Goal: Task Accomplishment & Management: Use online tool/utility

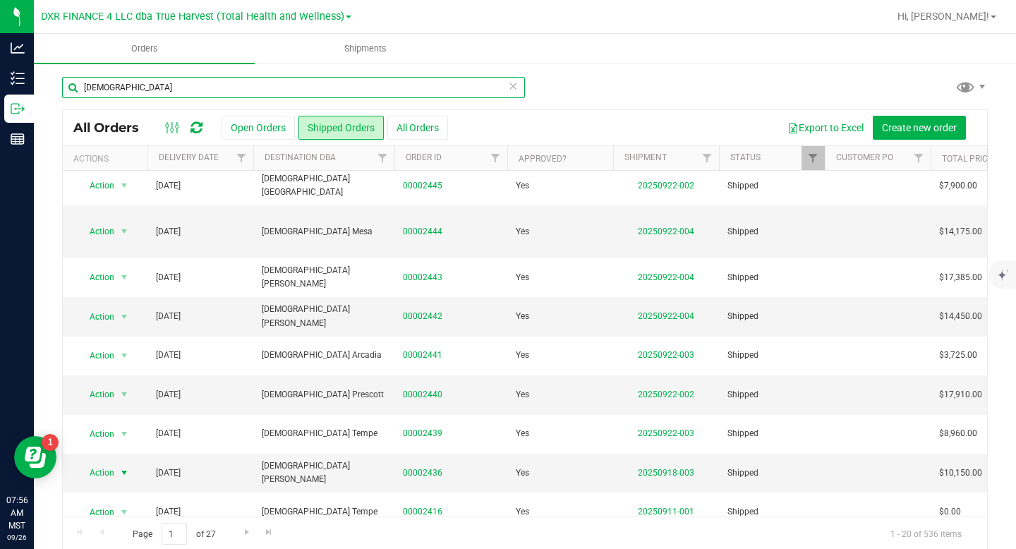
click at [174, 86] on input "[DEMOGRAPHIC_DATA]" at bounding box center [293, 87] width 463 height 21
type input "z"
type input "mint"
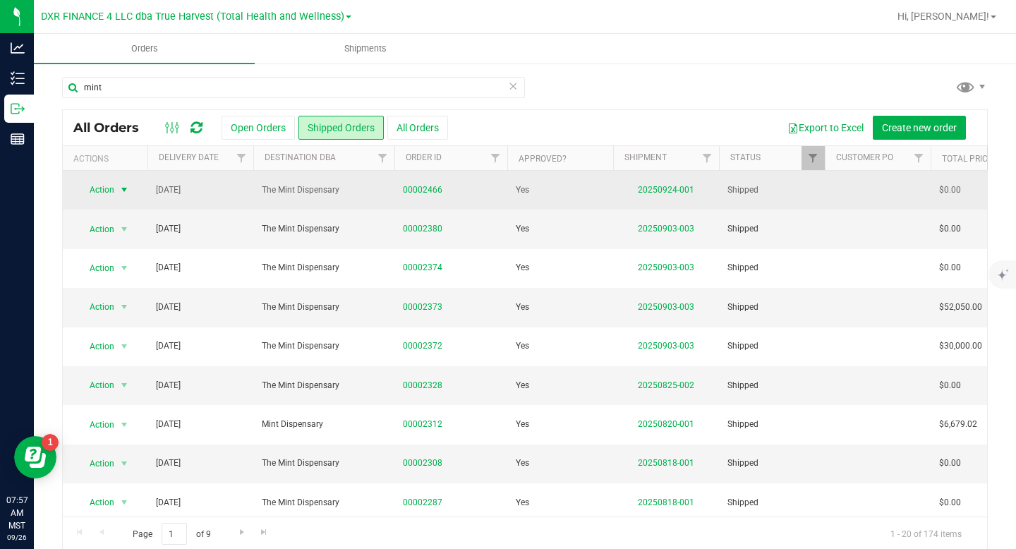
click at [126, 188] on span "select" at bounding box center [124, 189] width 11 height 11
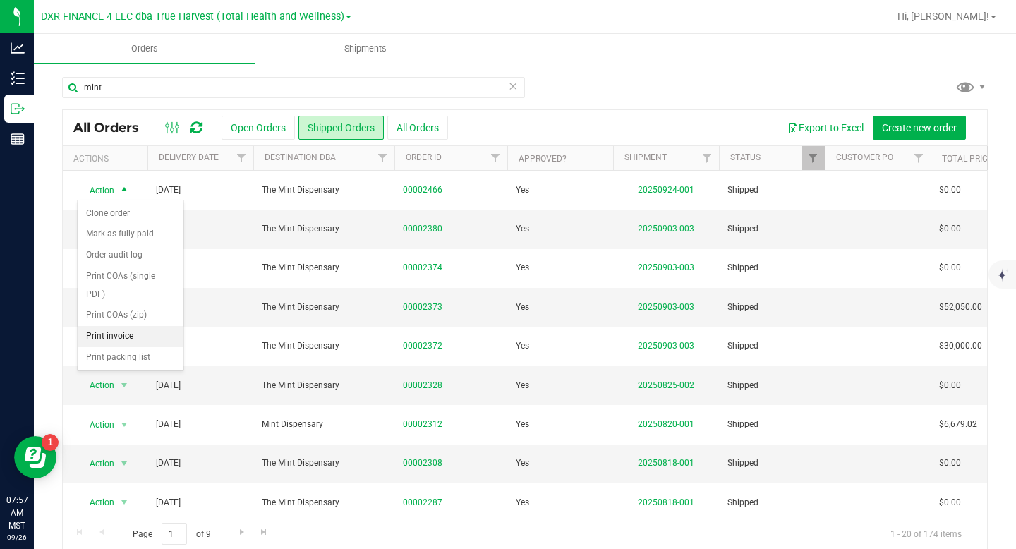
click at [125, 337] on li "Print invoice" at bounding box center [131, 336] width 106 height 21
click at [517, 81] on icon at bounding box center [513, 85] width 10 height 17
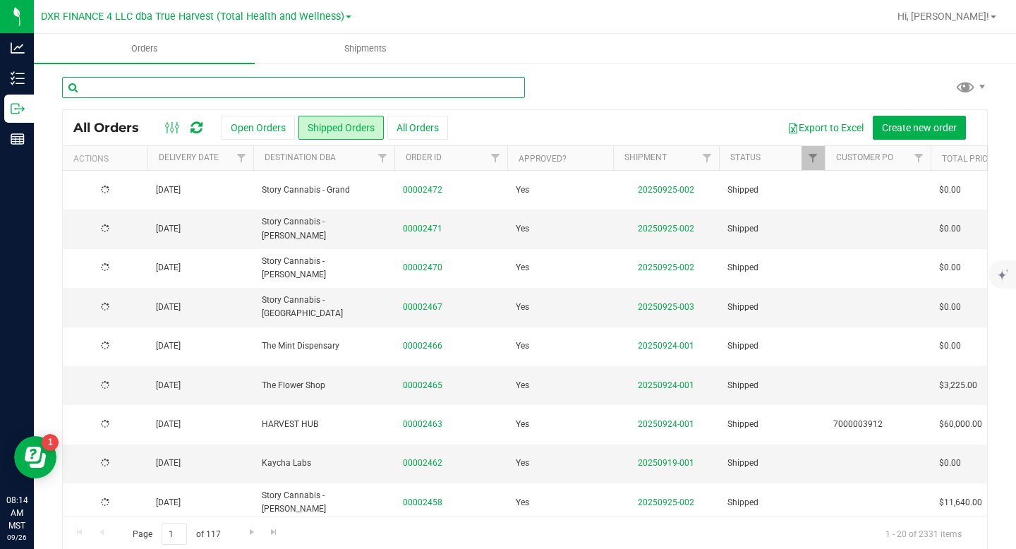
click at [339, 86] on input "text" at bounding box center [293, 87] width 463 height 21
type input "anc"
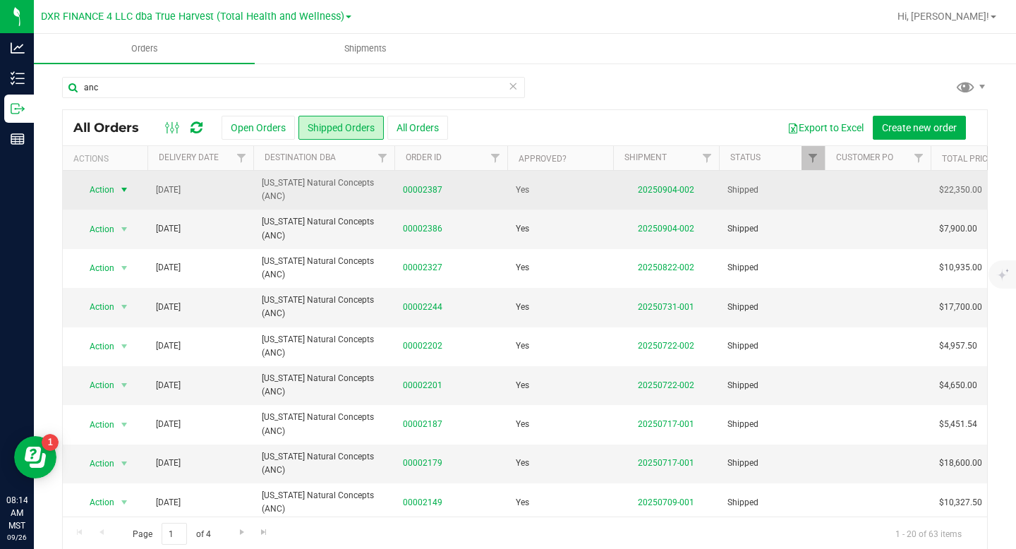
click at [119, 191] on span "select" at bounding box center [124, 189] width 11 height 11
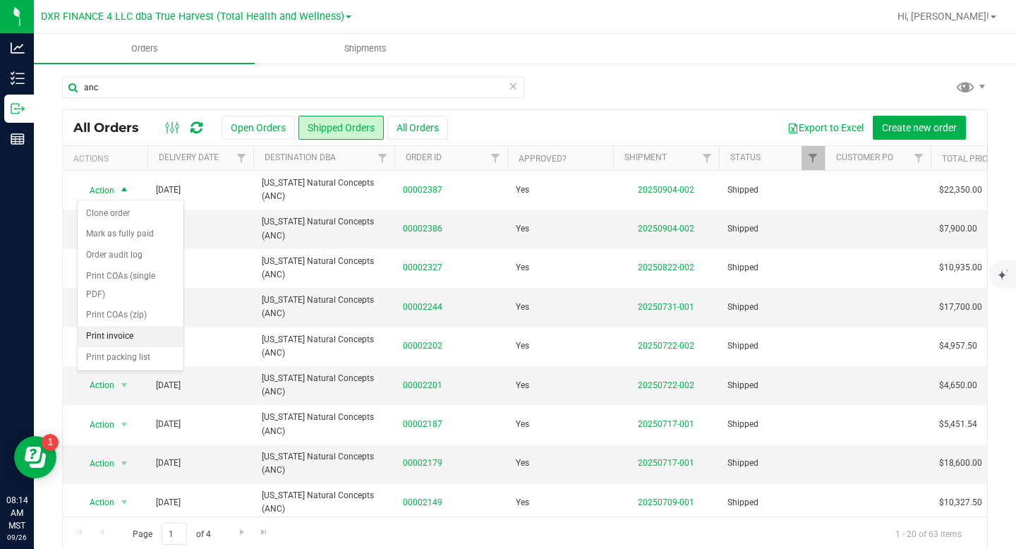
click at [106, 338] on li "Print invoice" at bounding box center [131, 336] width 106 height 21
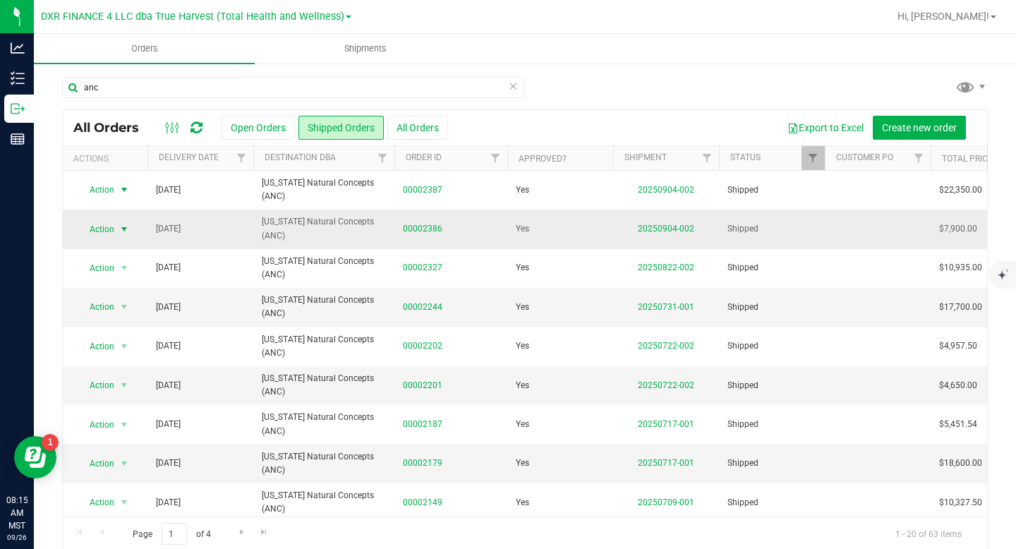
click at [119, 228] on span "select" at bounding box center [124, 229] width 11 height 11
click at [136, 374] on li "Print invoice" at bounding box center [131, 375] width 106 height 21
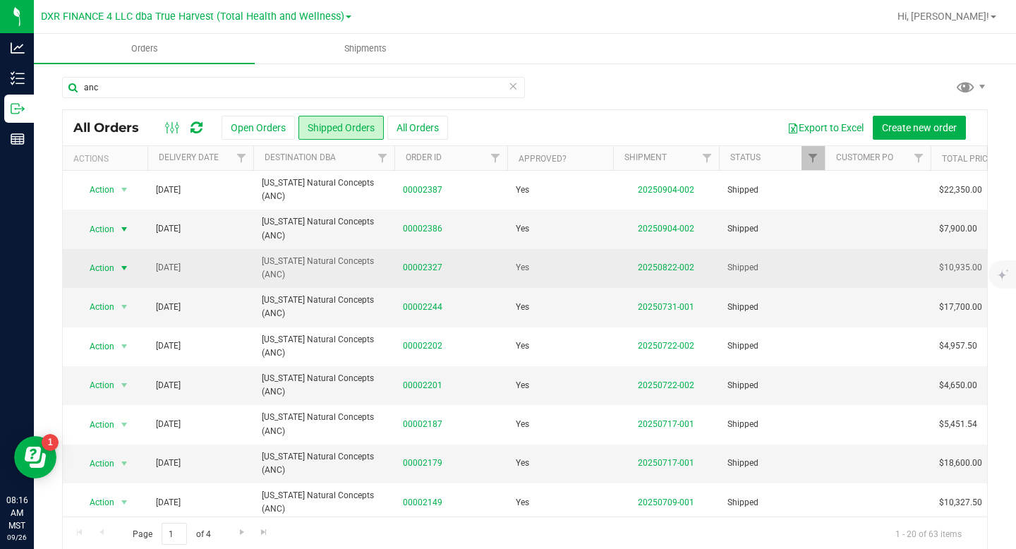
click at [126, 269] on span "select" at bounding box center [124, 268] width 11 height 11
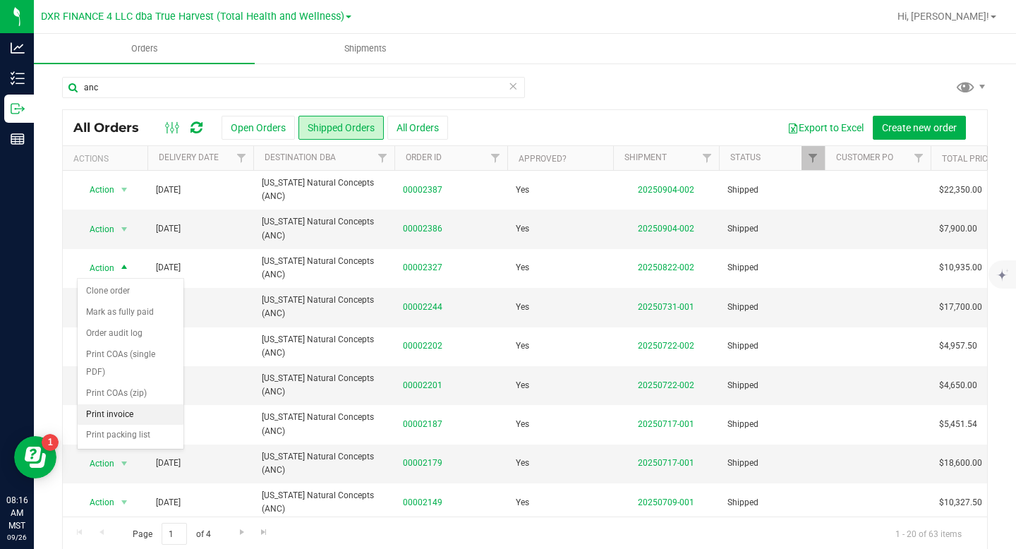
click at [136, 414] on li "Print invoice" at bounding box center [131, 414] width 106 height 21
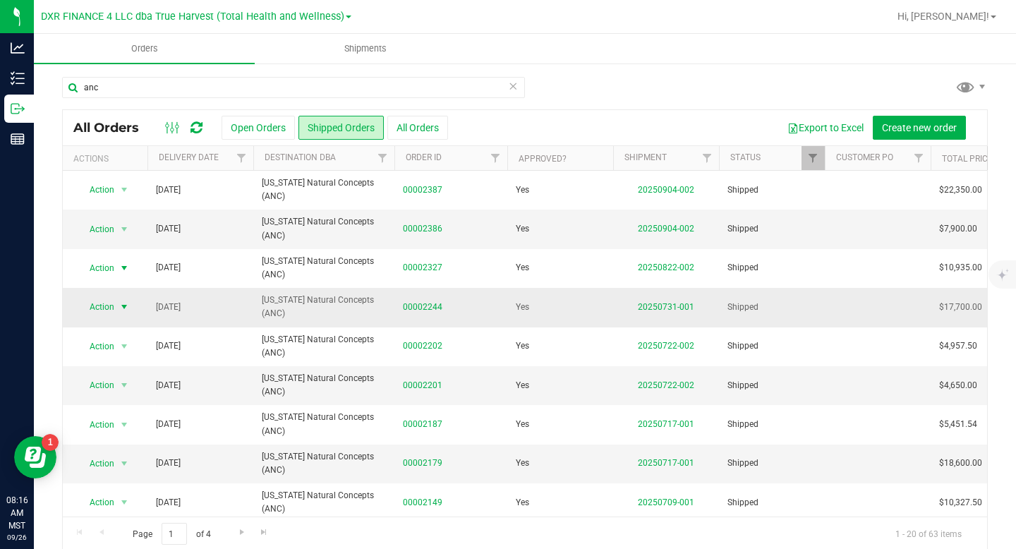
click at [126, 308] on span "select" at bounding box center [124, 306] width 11 height 11
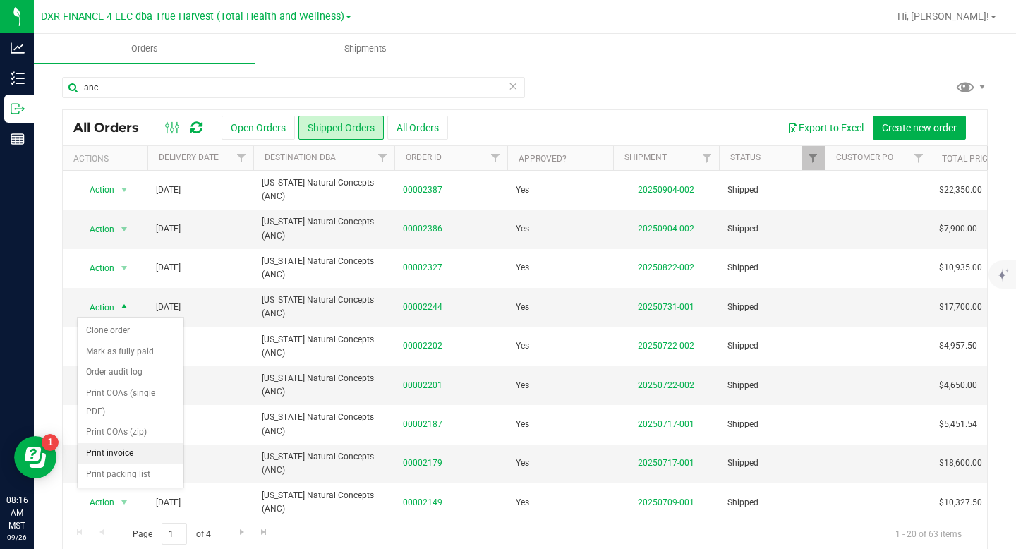
click at [138, 456] on li "Print invoice" at bounding box center [131, 453] width 106 height 21
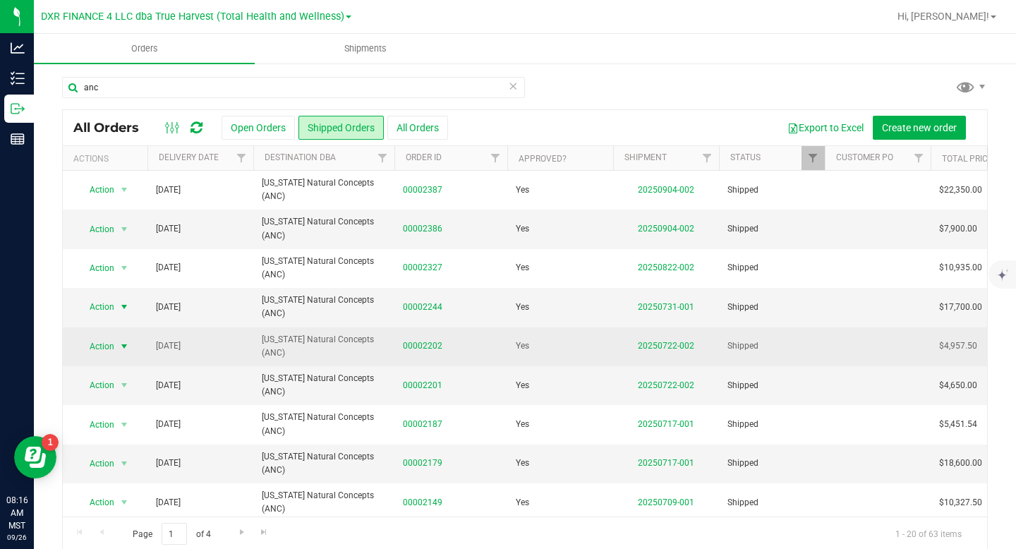
click at [124, 343] on span "select" at bounding box center [124, 346] width 11 height 11
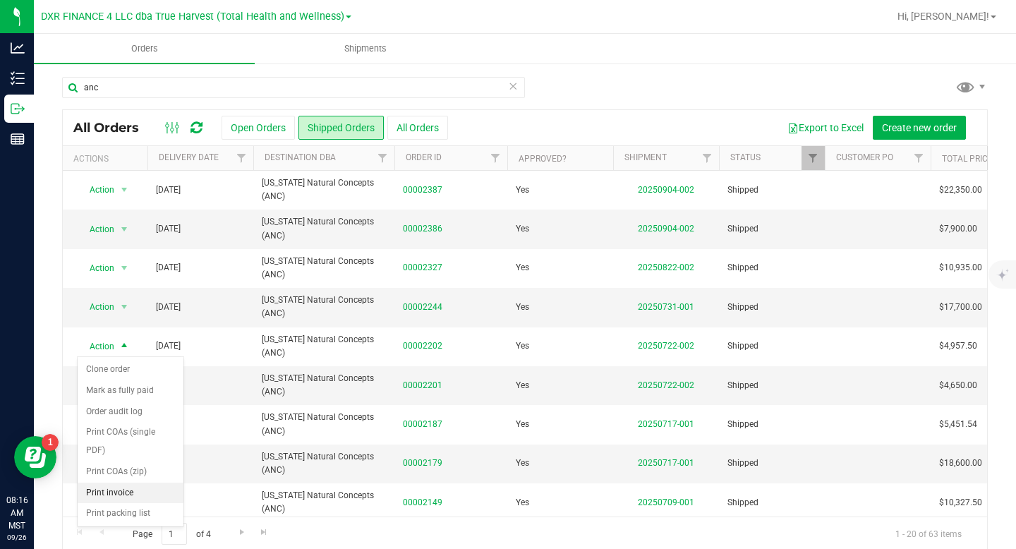
click at [124, 495] on li "Print invoice" at bounding box center [131, 493] width 106 height 21
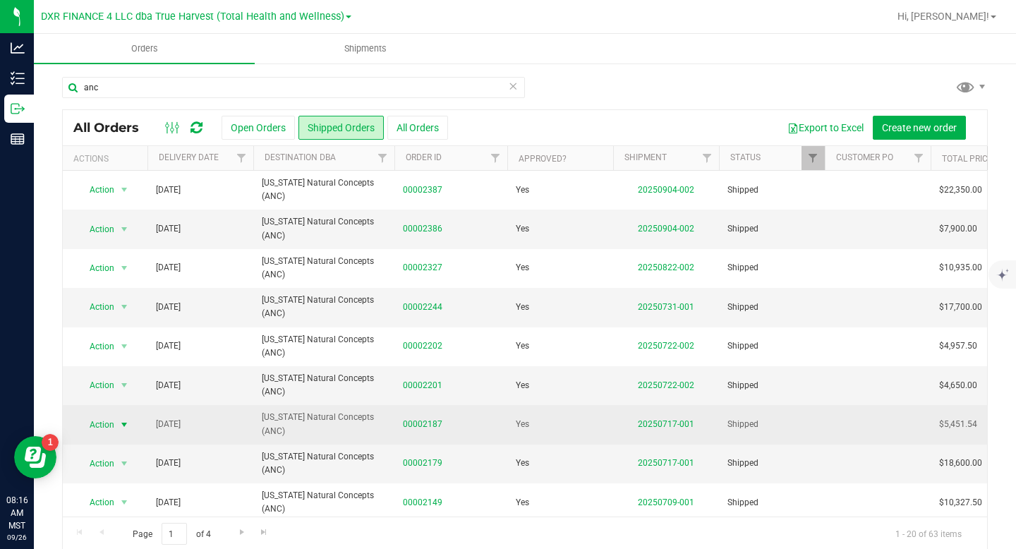
click at [121, 423] on span "select" at bounding box center [124, 424] width 11 height 11
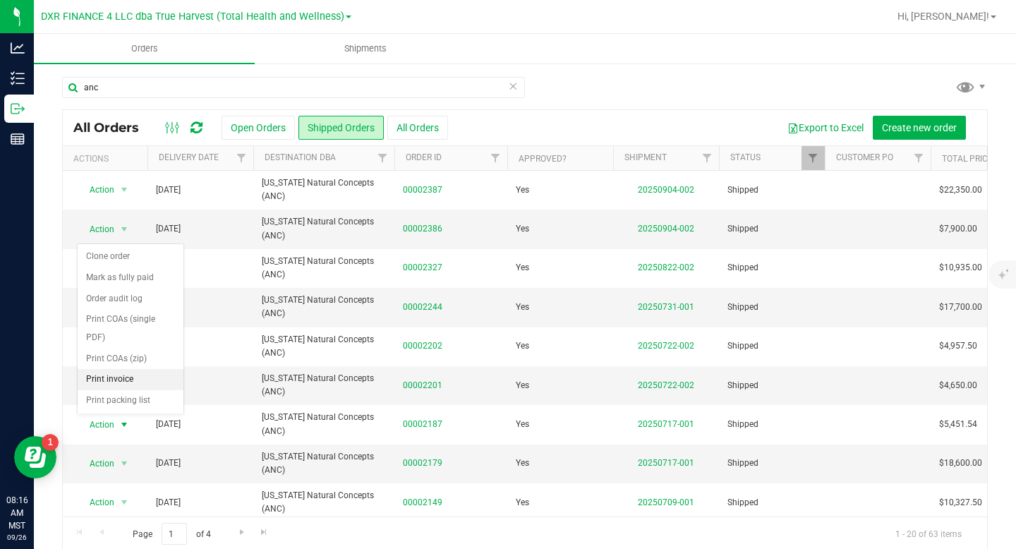
click at [140, 378] on li "Print invoice" at bounding box center [131, 379] width 106 height 21
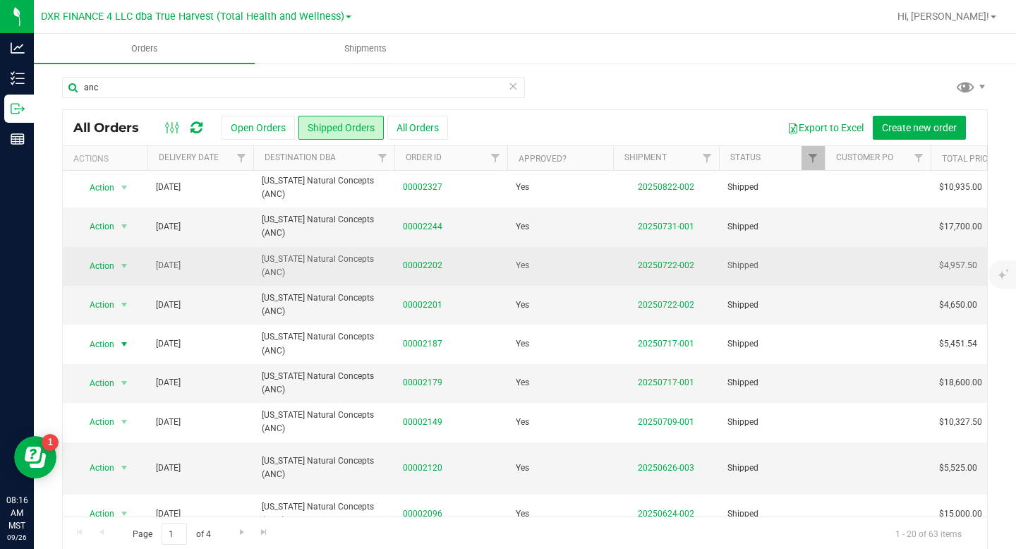
scroll to position [83, 0]
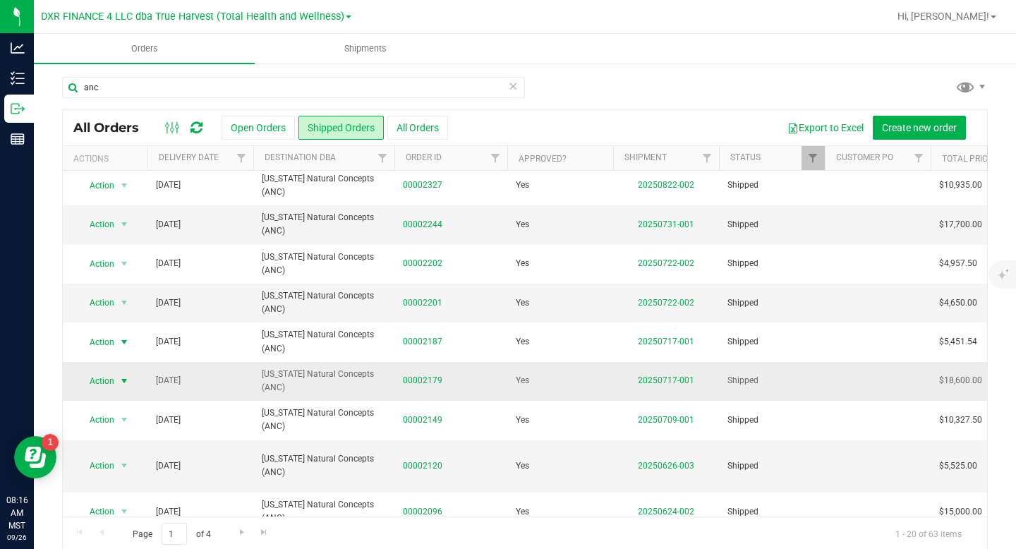
click at [123, 378] on span "select" at bounding box center [124, 380] width 11 height 11
click at [136, 327] on li "Print invoice" at bounding box center [131, 336] width 106 height 21
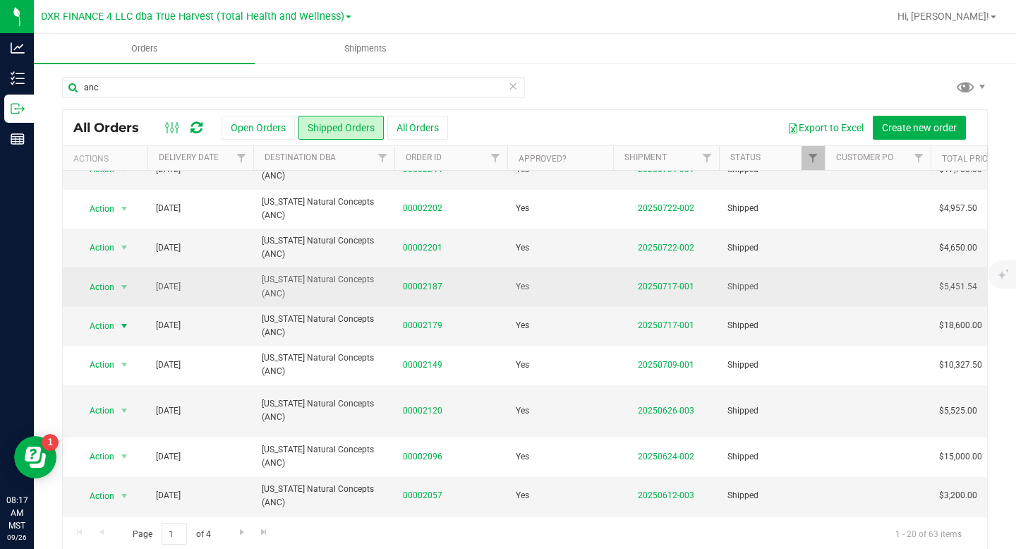
scroll to position [138, 0]
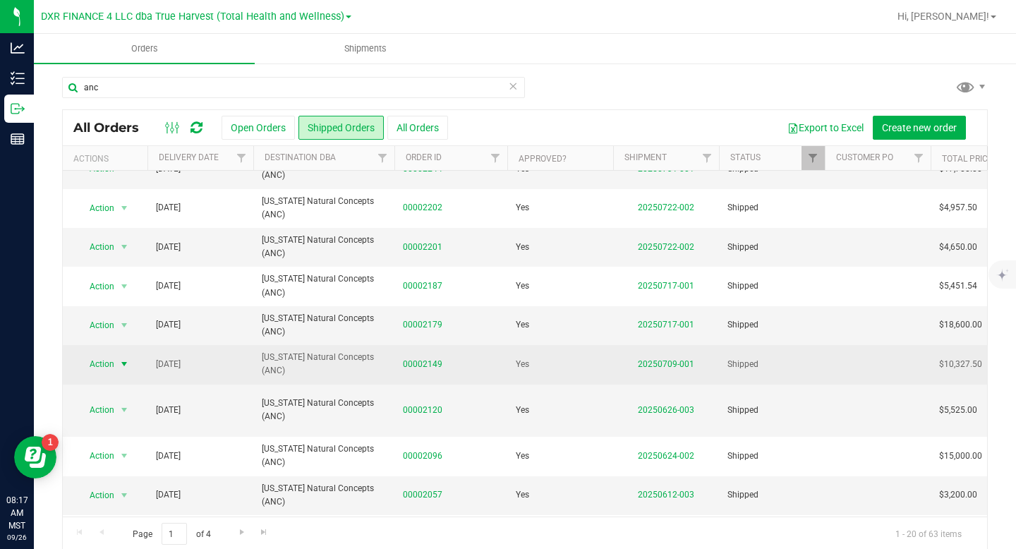
click at [124, 363] on span "select" at bounding box center [124, 364] width 11 height 11
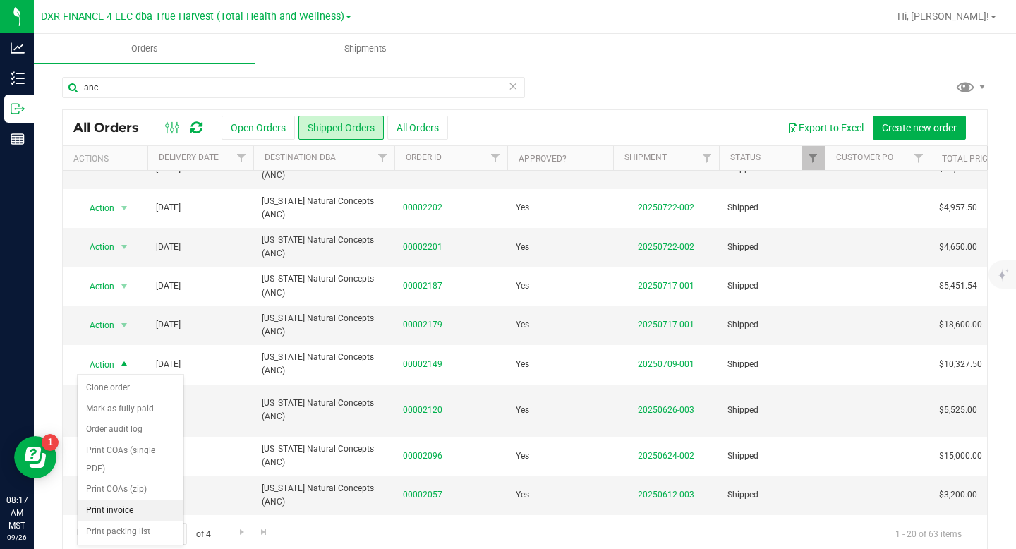
click at [110, 512] on li "Print invoice" at bounding box center [131, 510] width 106 height 21
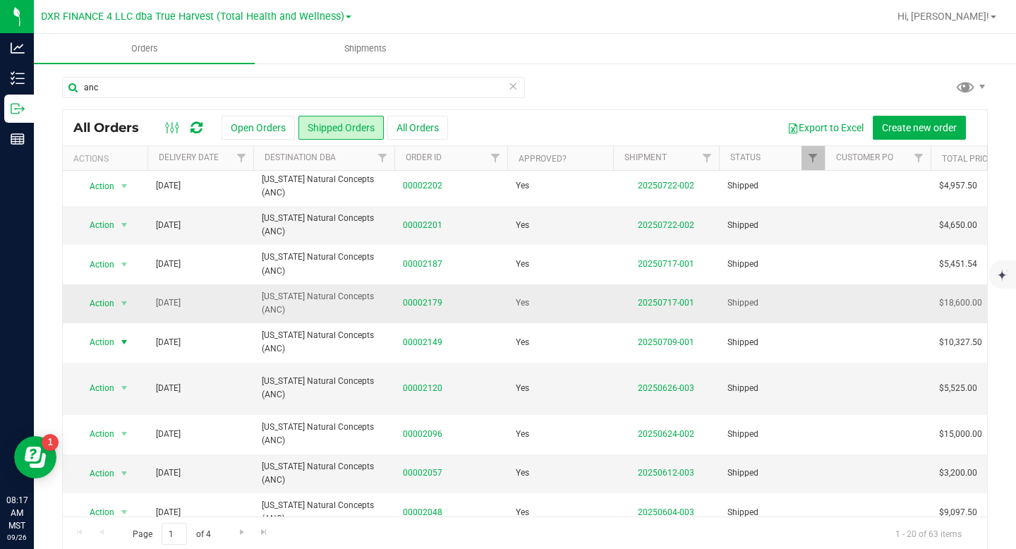
scroll to position [161, 0]
click at [126, 382] on span "select" at bounding box center [124, 387] width 11 height 11
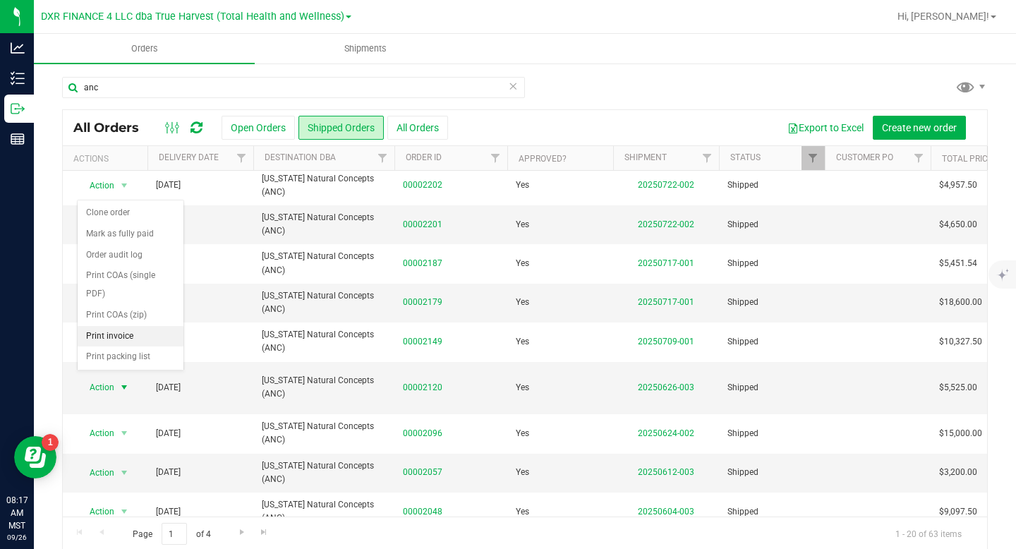
click at [137, 331] on li "Print invoice" at bounding box center [131, 336] width 106 height 21
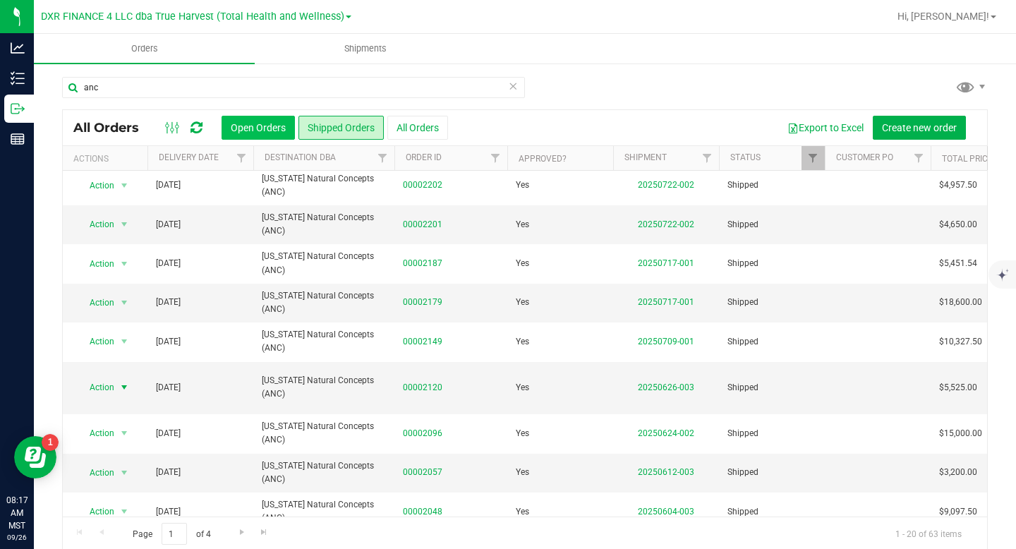
click at [270, 128] on button "Open Orders" at bounding box center [258, 128] width 73 height 24
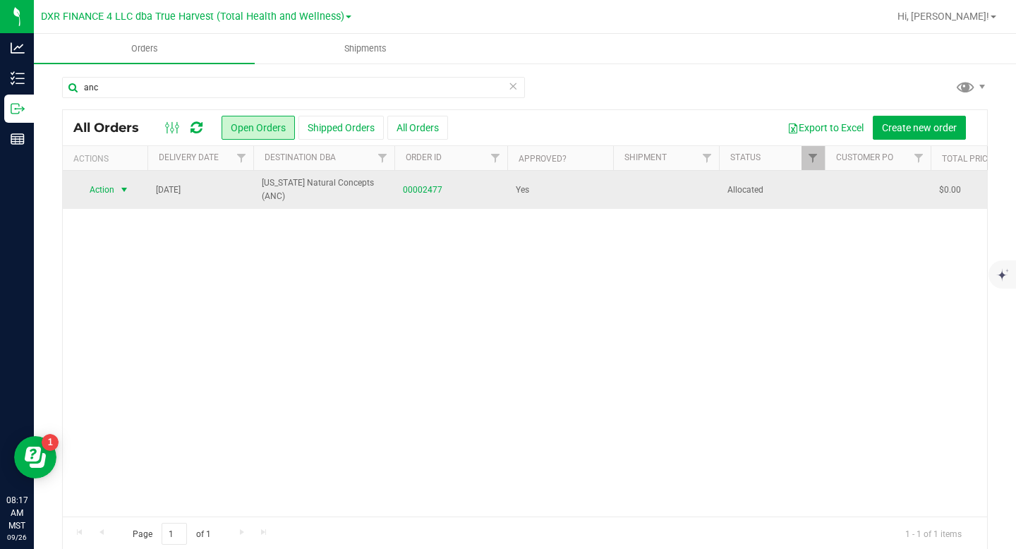
click at [127, 188] on span "select" at bounding box center [124, 189] width 11 height 11
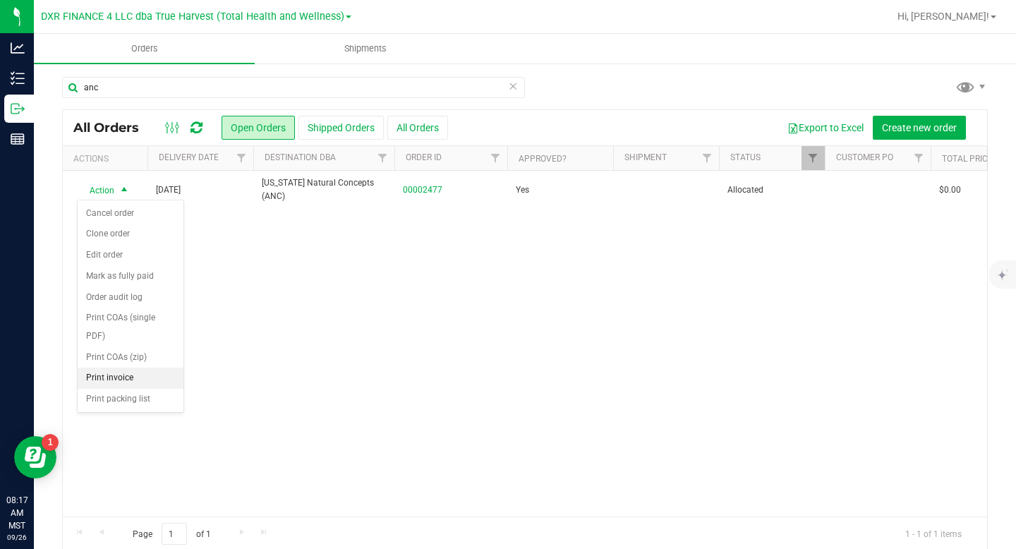
click at [124, 380] on li "Print invoice" at bounding box center [131, 378] width 106 height 21
